Goal: Information Seeking & Learning: Understand process/instructions

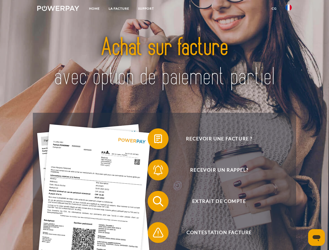
click at [58, 9] on img at bounding box center [58, 8] width 42 height 5
click at [288, 9] on img at bounding box center [288, 7] width 6 height 6
click at [274, 9] on link "CG" at bounding box center [274, 8] width 14 height 9
click at [154, 140] on span at bounding box center [150, 139] width 26 height 26
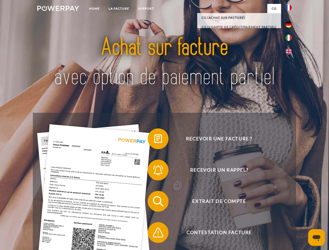
click at [154, 171] on span at bounding box center [150, 170] width 26 height 26
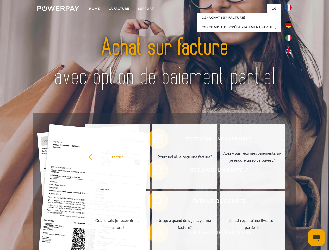
click at [154, 202] on link "Jusqu'à quand dois-je payer ma facture?" at bounding box center [184, 223] width 65 height 65
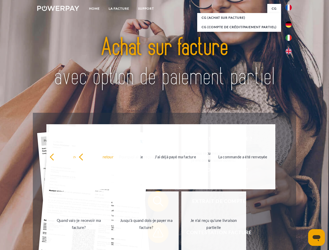
click at [154, 233] on span at bounding box center [150, 232] width 26 height 26
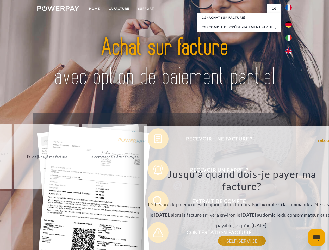
click at [316, 237] on icon "Ouvrir la fenêtre de messagerie" at bounding box center [316, 238] width 8 height 6
